Goal: Information Seeking & Learning: Learn about a topic

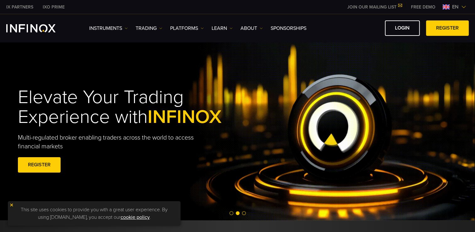
click at [126, 30] on link "Instruments" at bounding box center [108, 29] width 39 height 8
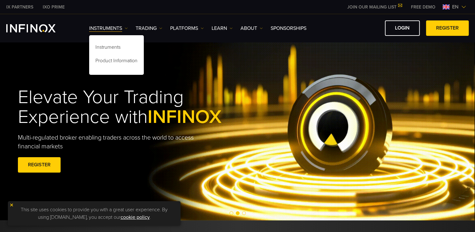
click at [122, 45] on link "Instruments" at bounding box center [116, 48] width 55 height 14
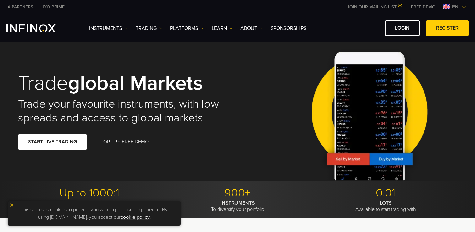
click at [261, 27] on img at bounding box center [261, 28] width 3 height 3
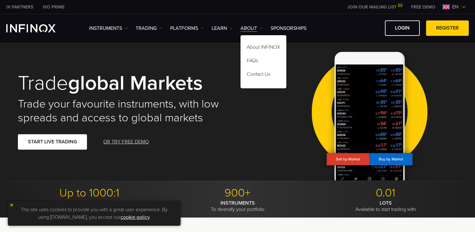
click at [268, 45] on link "About INFINOX" at bounding box center [264, 48] width 46 height 14
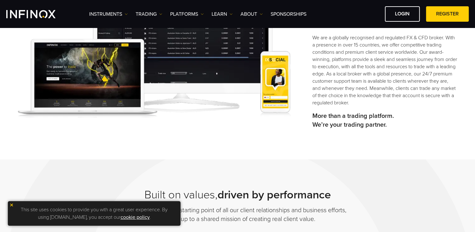
scroll to position [228, 0]
